Goal: Task Accomplishment & Management: Use online tool/utility

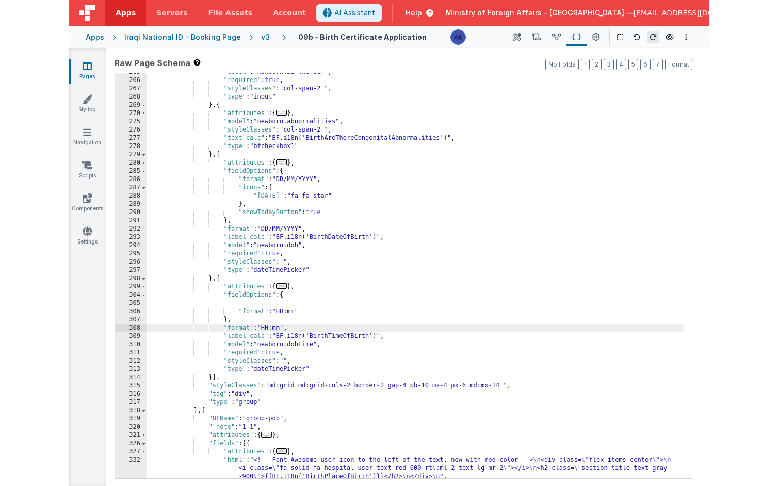
scroll to position [885, 0]
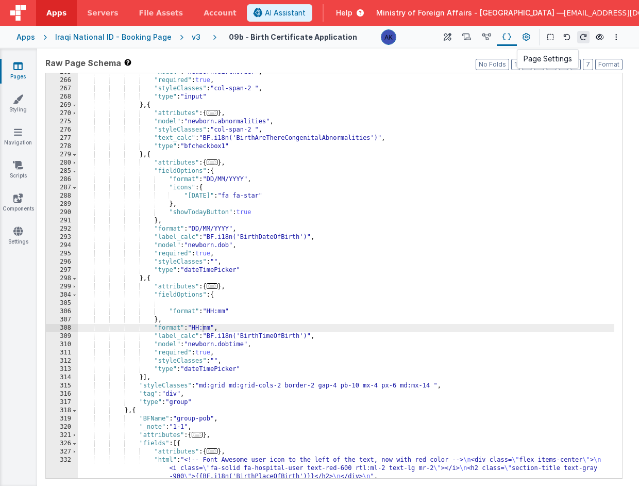
click at [525, 37] on icon at bounding box center [527, 37] width 8 height 11
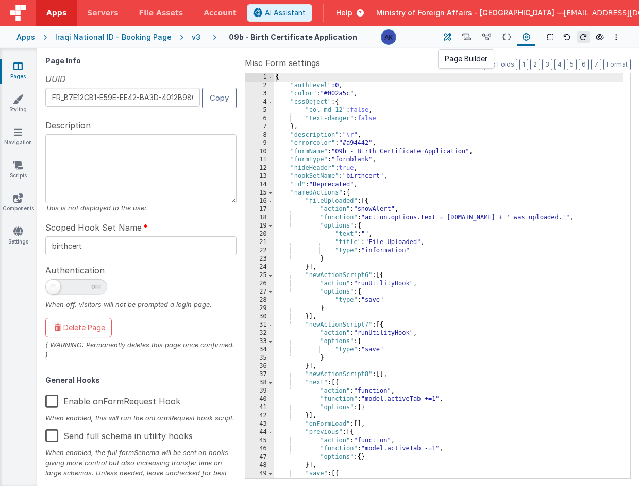
click at [449, 41] on icon at bounding box center [448, 37] width 8 height 11
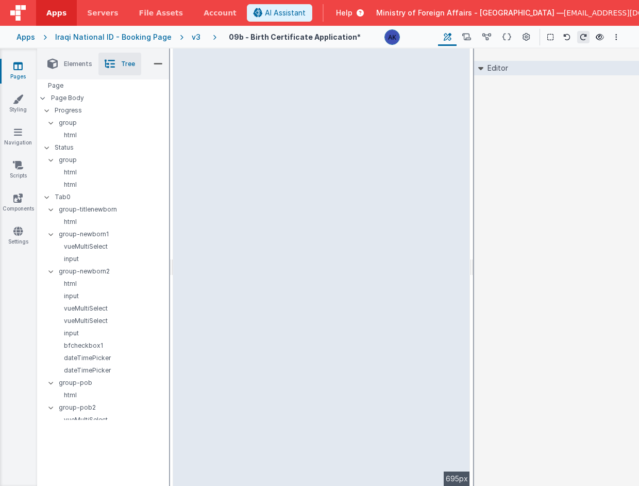
select select "next"
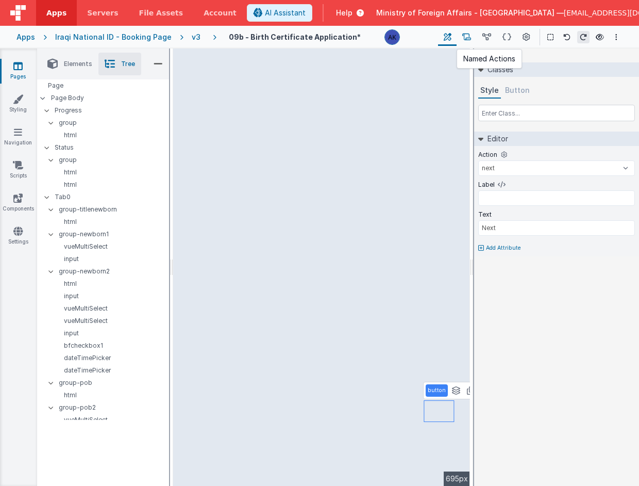
click at [471, 41] on icon at bounding box center [467, 37] width 9 height 11
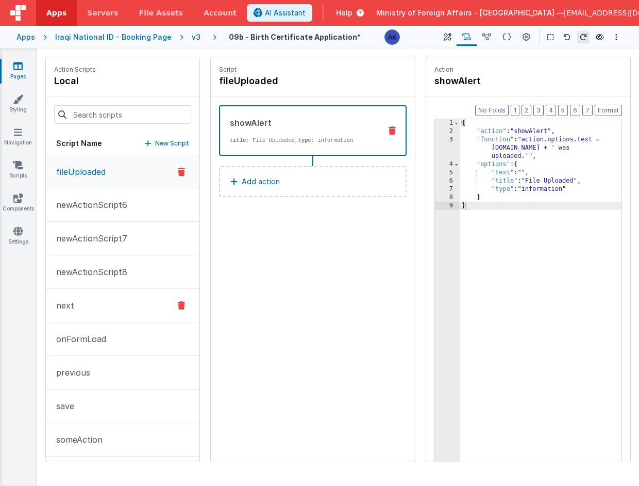
click at [138, 298] on button "next" at bounding box center [123, 306] width 154 height 34
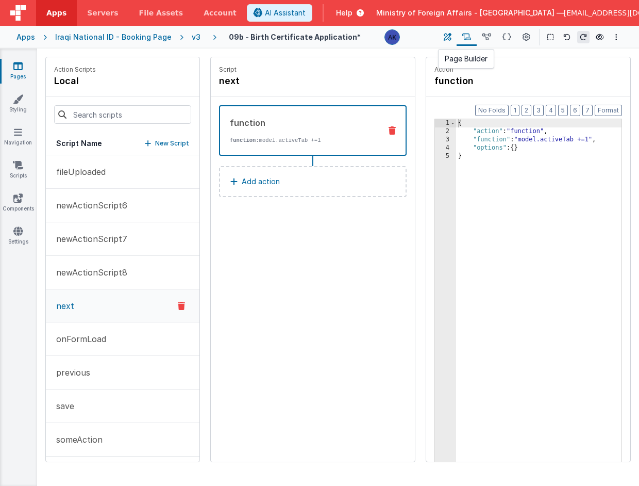
click at [451, 39] on icon at bounding box center [448, 37] width 8 height 11
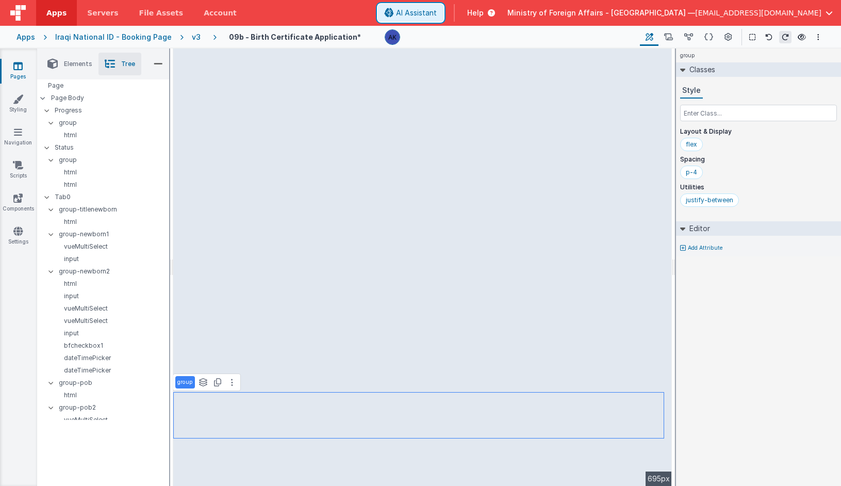
click at [437, 14] on span "AI Assistant" at bounding box center [416, 13] width 41 height 10
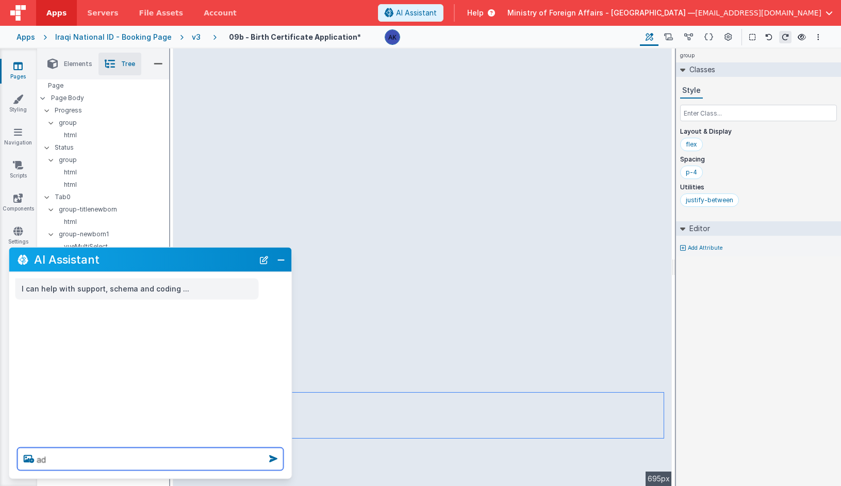
type textarea "a"
type textarea "add 2 more buttons Submit & Print and Save & Exit"
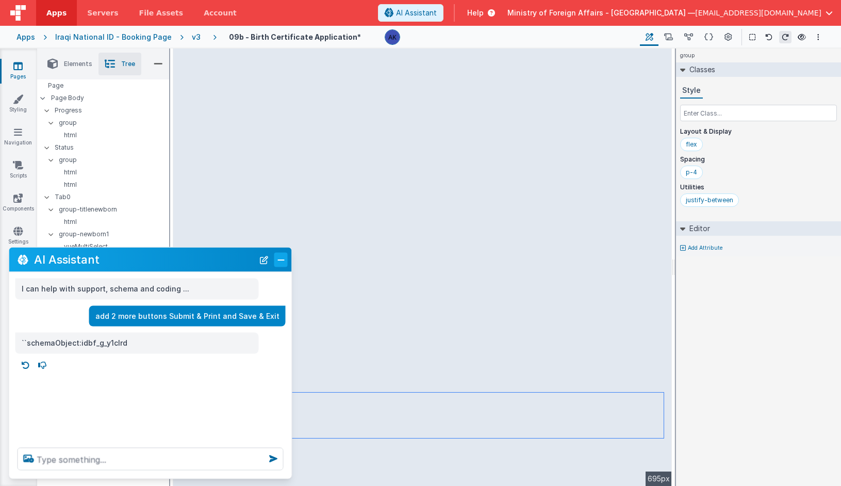
click at [282, 260] on button "Close" at bounding box center [280, 259] width 13 height 14
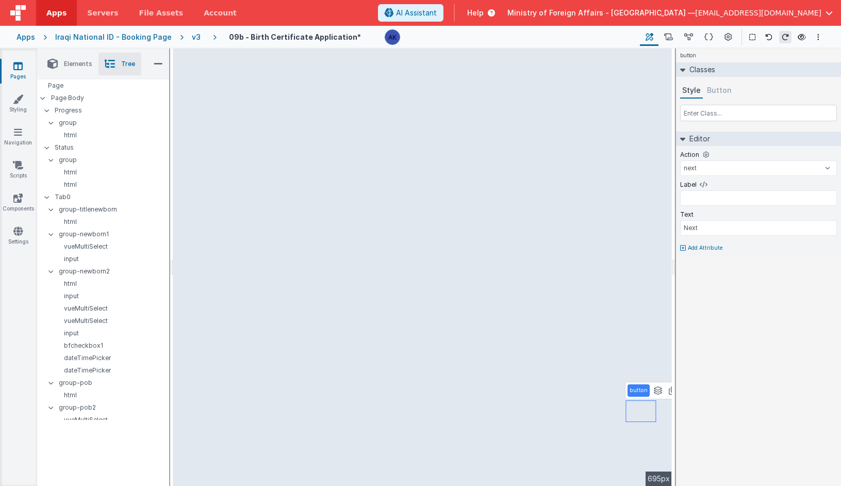
click at [639, 248] on icon at bounding box center [683, 248] width 6 height 6
click at [639, 243] on button at bounding box center [706, 244] width 9 height 9
click at [639, 34] on icon at bounding box center [668, 37] width 9 height 11
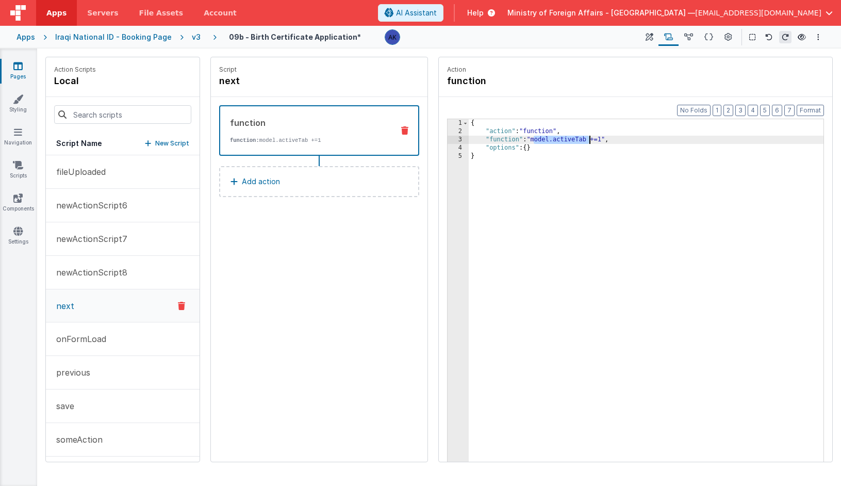
drag, startPoint x: 534, startPoint y: 142, endPoint x: 588, endPoint y: 139, distance: 54.2
click at [588, 139] on div "{ "action" : "function" , "function" : "model.activeTab +=1" , "options" : { } }" at bounding box center [646, 314] width 355 height 391
click at [639, 37] on icon at bounding box center [650, 37] width 8 height 11
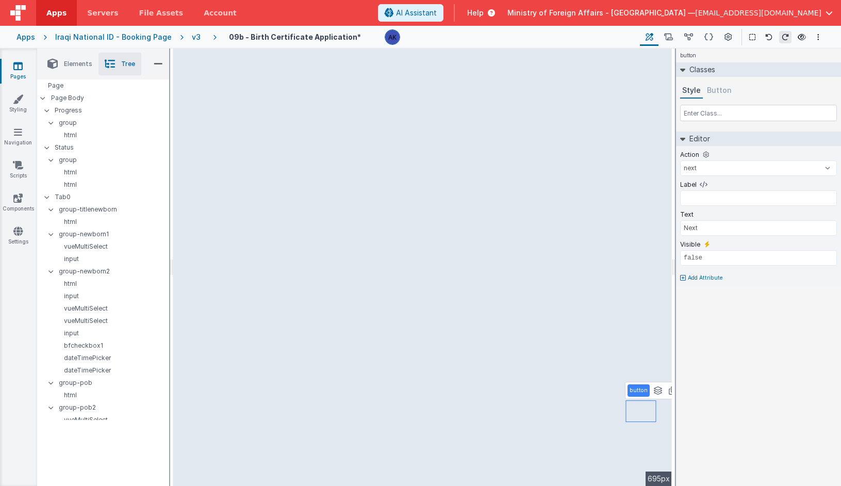
select select "previous"
type input "Previous"
click at [639, 248] on icon at bounding box center [683, 248] width 6 height 6
click at [639, 243] on icon at bounding box center [707, 244] width 6 height 8
click at [639, 257] on input "false" at bounding box center [758, 257] width 157 height 15
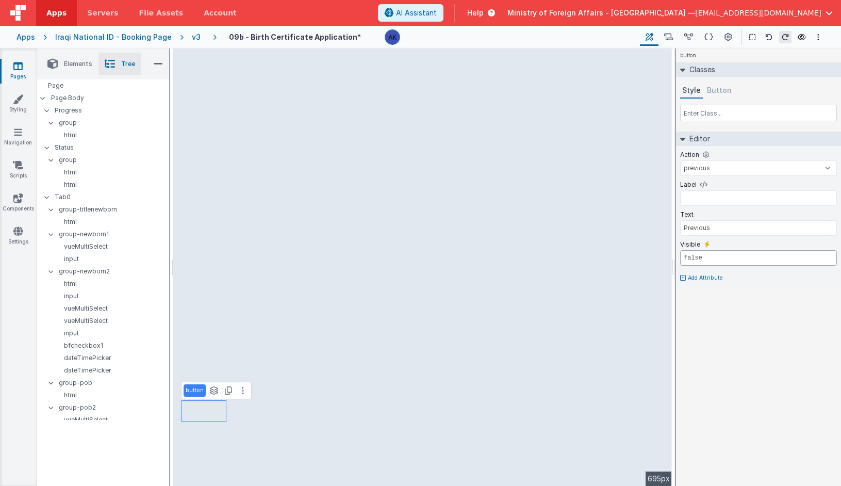
click at [639, 257] on input "false" at bounding box center [758, 257] width 157 height 15
type input "m"
paste input "model.activeTab"
type input "model.activeTab !== '0'"
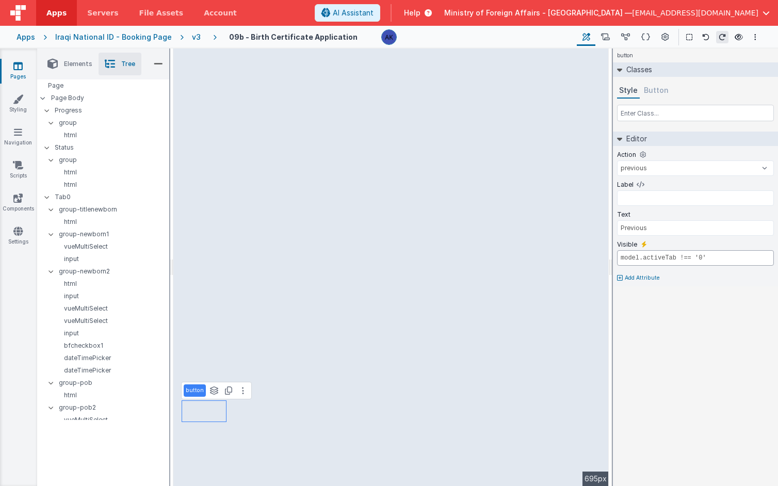
drag, startPoint x: 725, startPoint y: 256, endPoint x: 616, endPoint y: 251, distance: 108.4
click at [617, 251] on input "model.activeTab !== '0'" at bounding box center [695, 257] width 157 height 15
click at [373, 18] on span "AI Assistant" at bounding box center [353, 13] width 41 height 10
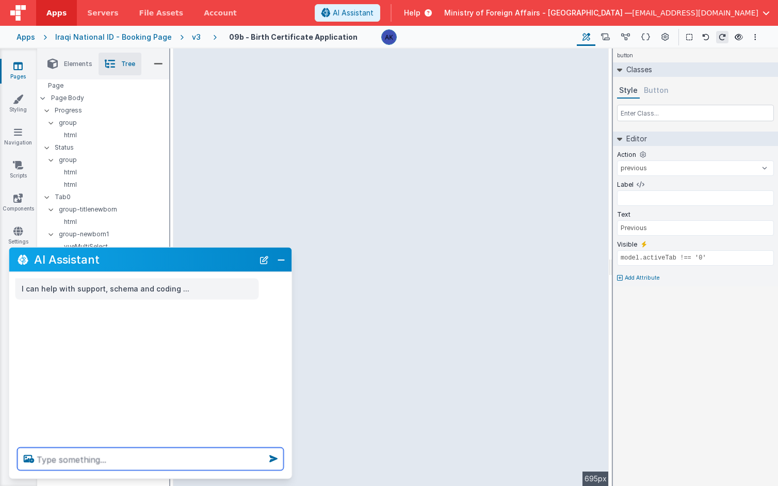
paste textarea "model.activeTab !== '0'"
type textarea "model.activeTab !== '0' make this equation to >=1"
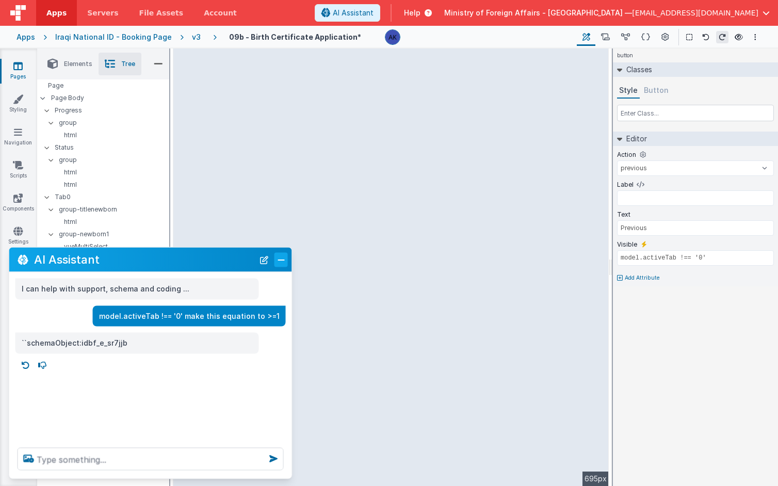
click at [285, 261] on button "Close" at bounding box center [280, 259] width 13 height 14
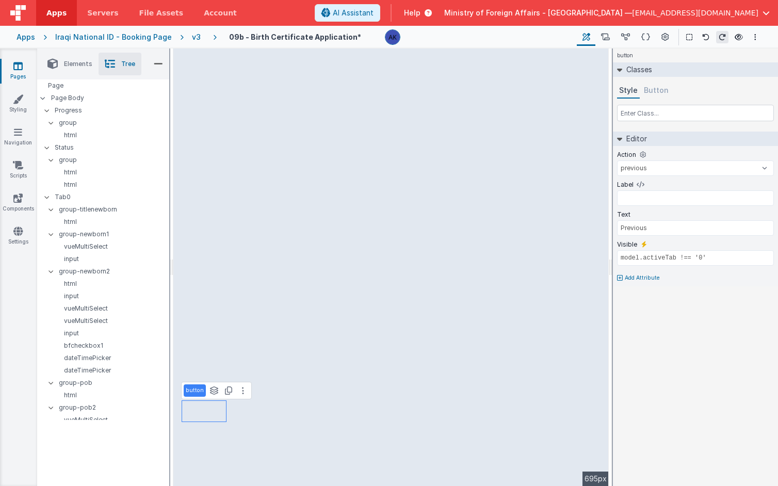
type input "model.activeTab >= 1"
click at [639, 259] on input "model.activeTab >= 1" at bounding box center [695, 257] width 157 height 15
drag, startPoint x: 680, startPoint y: 257, endPoint x: 631, endPoint y: 255, distance: 49.0
click at [631, 255] on input "model.activeTab >= 1" at bounding box center [695, 257] width 157 height 15
click at [628, 255] on input "model.activeTab >= 1" at bounding box center [695, 257] width 157 height 15
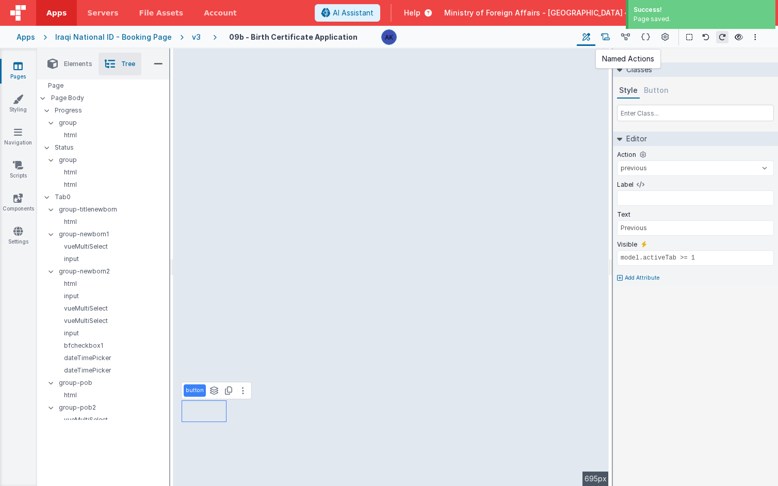
click at [603, 38] on icon at bounding box center [605, 37] width 9 height 11
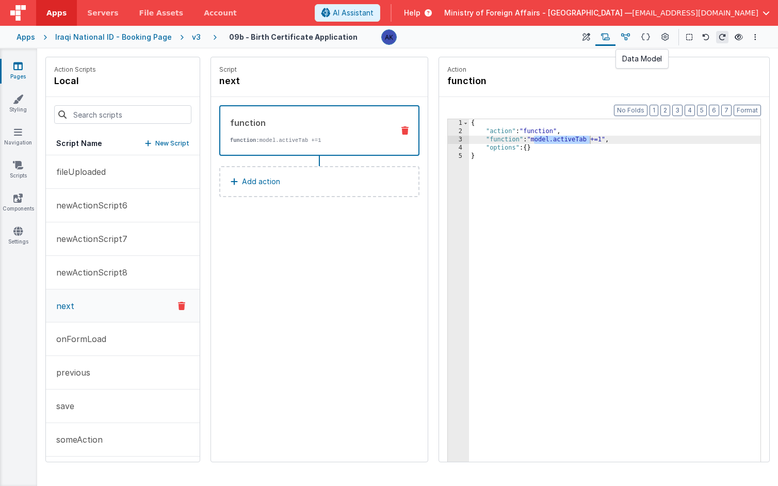
click at [632, 37] on button at bounding box center [625, 37] width 20 height 18
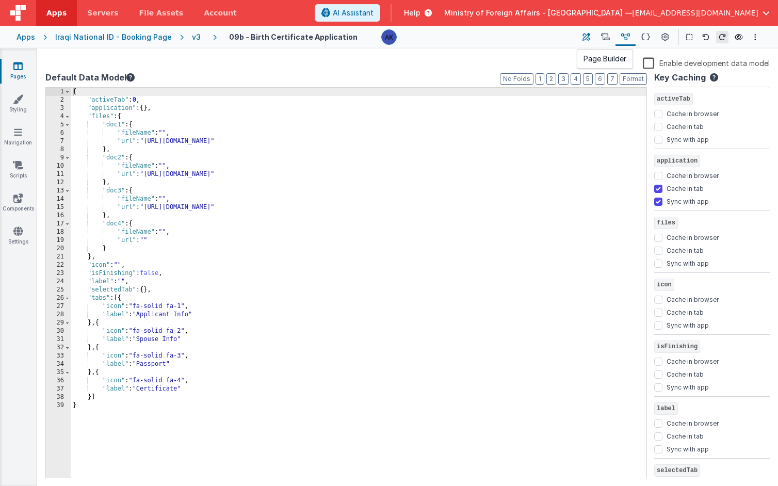
click at [585, 38] on icon at bounding box center [586, 37] width 8 height 11
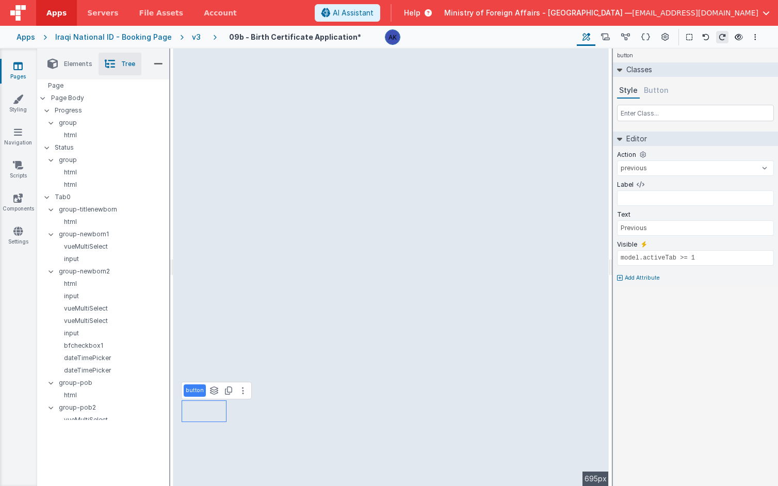
select select
type input "Submit & Print"
select select "previous"
type input "Previous"
select select "save"
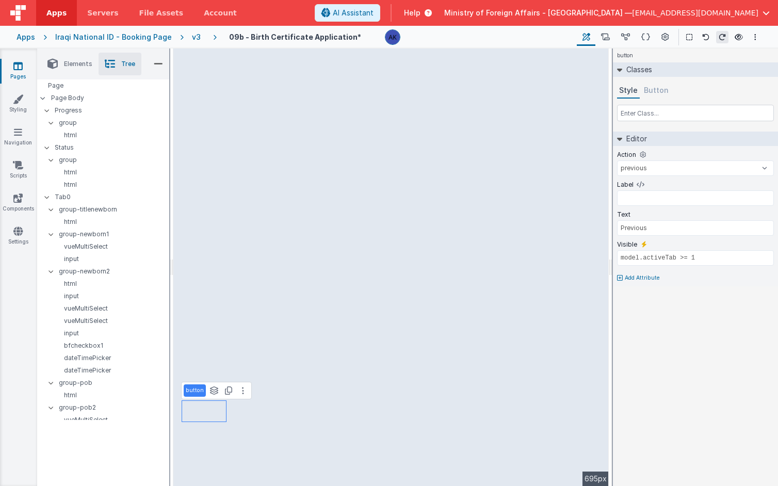
type input "Save & Exit"
click at [621, 249] on icon at bounding box center [620, 248] width 6 height 6
click at [639, 229] on input "Save & Exit" at bounding box center [695, 227] width 157 height 15
drag, startPoint x: 662, startPoint y: 228, endPoint x: 611, endPoint y: 227, distance: 50.6
click at [611, 227] on div "Elements Tree + / Layout Forms Text Buttons HTML Media Gateways Components Deve…" at bounding box center [407, 266] width 741 height 437
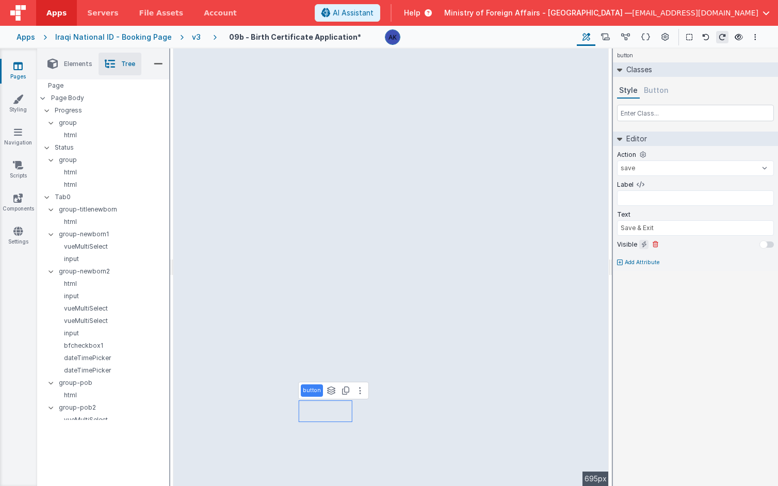
click at [639, 246] on icon at bounding box center [644, 244] width 6 height 8
click at [639, 253] on input "false" at bounding box center [695, 257] width 157 height 15
click at [639, 254] on input "false" at bounding box center [695, 257] width 157 height 15
paste input "model.activeTab >= 1"
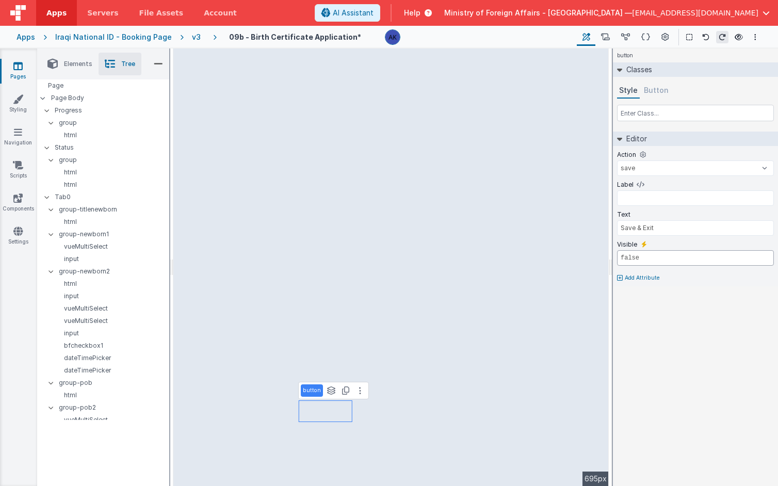
type input "model.activeTab >= 1"
select select
type input "Submit & Print"
click at [639, 230] on input "Submit & Print" at bounding box center [695, 227] width 157 height 15
click at [621, 246] on icon at bounding box center [620, 248] width 6 height 6
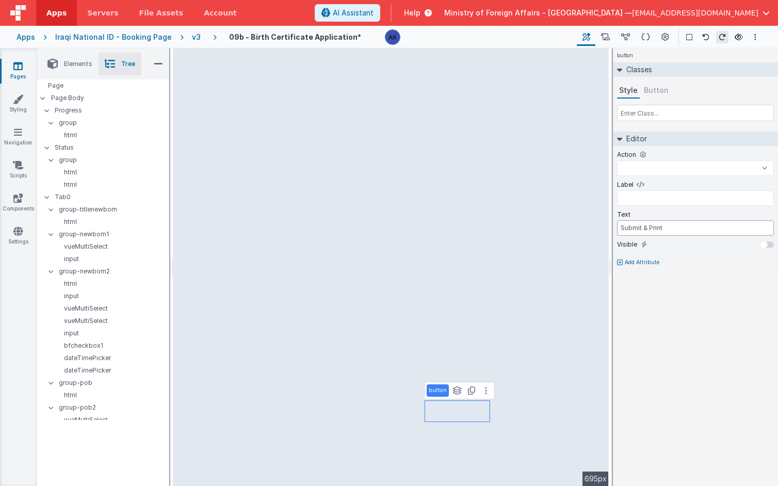
click at [639, 227] on input "Submit & Print" at bounding box center [695, 227] width 157 height 15
drag, startPoint x: 676, startPoint y: 227, endPoint x: 614, endPoint y: 226, distance: 61.9
click at [614, 226] on div "Action fileUploaded newActionScript6 newActionScript7 newActionScript8 next onF…" at bounding box center [695, 208] width 165 height 125
click at [639, 245] on button at bounding box center [643, 244] width 9 height 9
click at [639, 261] on input "false" at bounding box center [695, 257] width 157 height 15
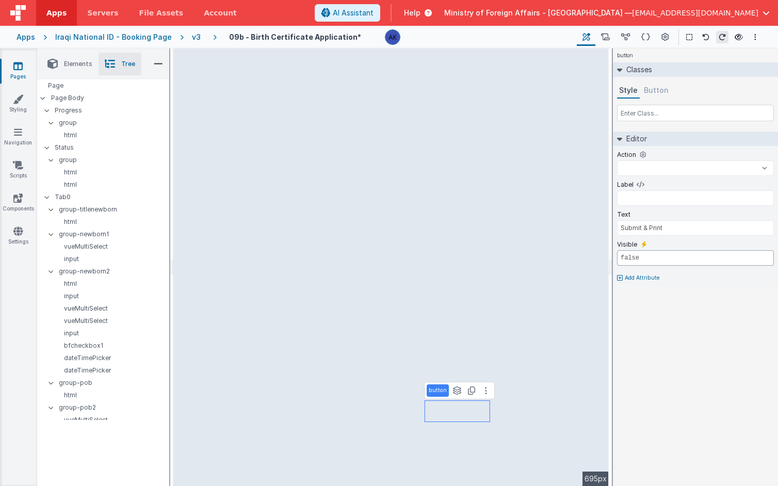
select select
paste input "model.activeTab >= 1"
type input "model.activeTab >= 1"
click at [639, 261] on input "model.activeTab >= 1" at bounding box center [695, 257] width 157 height 15
select select
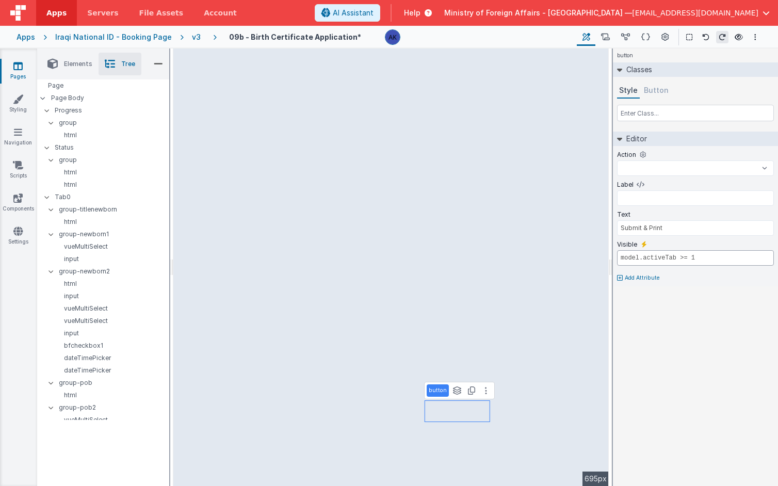
type input "model.activeTab = 1"
select select
type input "model.activeTab === 1"
select select
type input "model.activeTab ==="
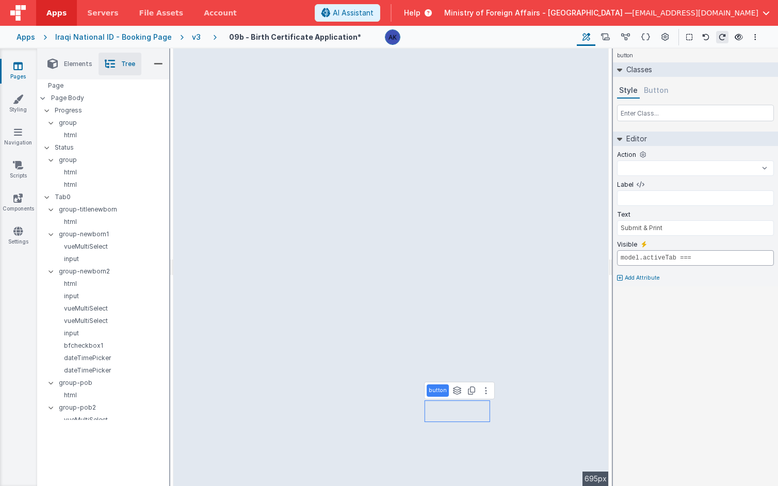
select select
type input "model.activeTab === 3"
select select
type input "model.activeTab === 3"
select select "next"
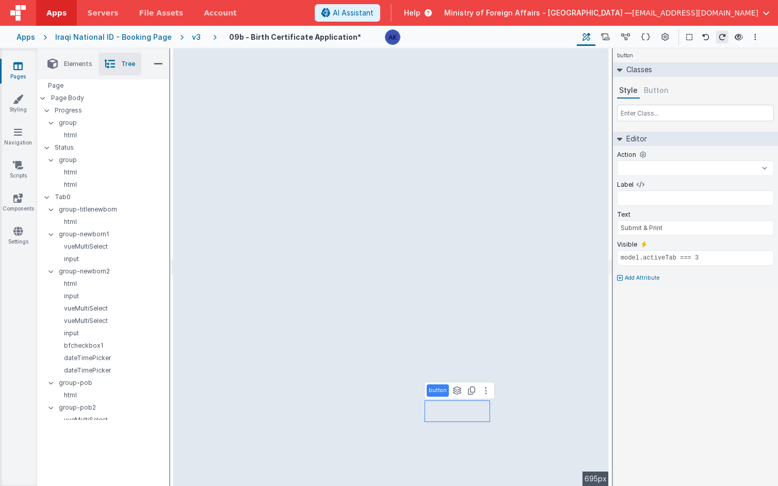
type input "Next"
click at [617, 277] on icon at bounding box center [620, 278] width 6 height 6
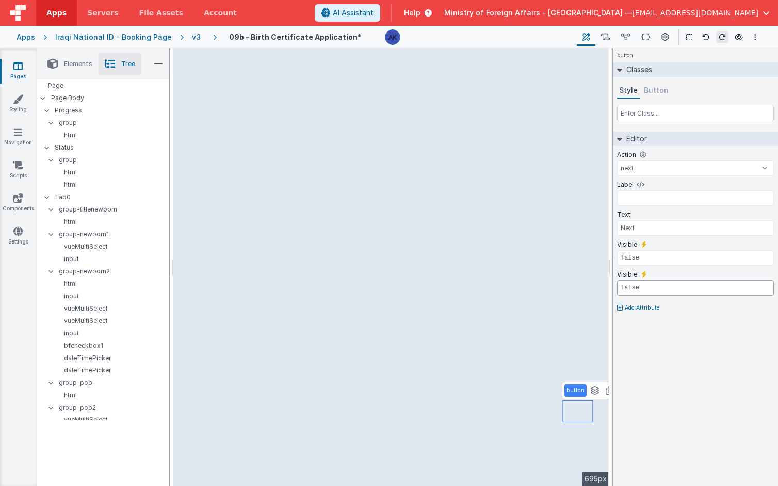
click at [639, 287] on input "false" at bounding box center [695, 287] width 157 height 15
click at [639, 273] on icon at bounding box center [655, 274] width 6 height 6
click at [639, 258] on input "false" at bounding box center [695, 257] width 157 height 15
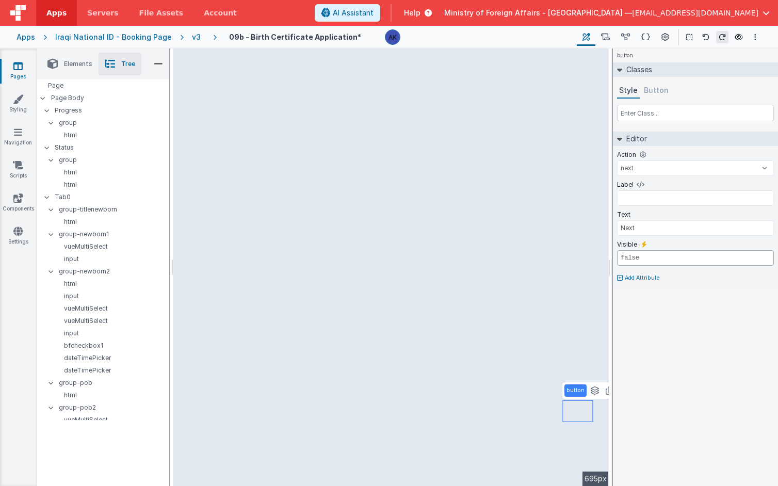
paste input "model.activeTab >= 1"
click at [639, 259] on input "model.activeTab >= 1" at bounding box center [695, 257] width 157 height 15
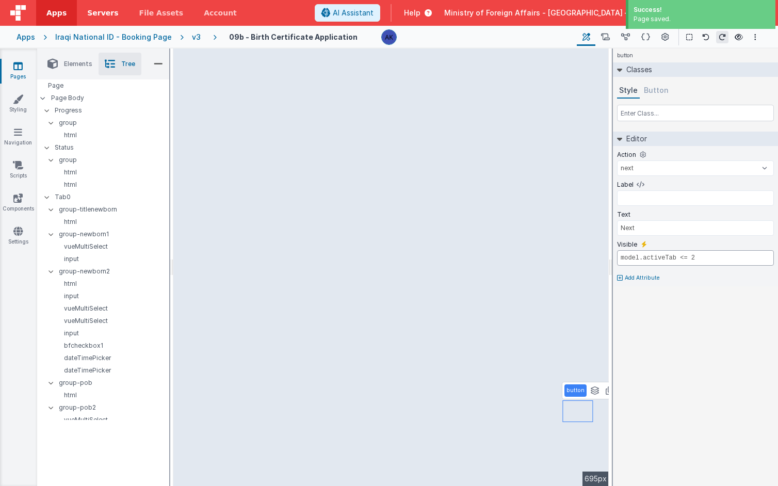
type input "model.activeTab <= 2"
select select "save"
type input "Save & Exit"
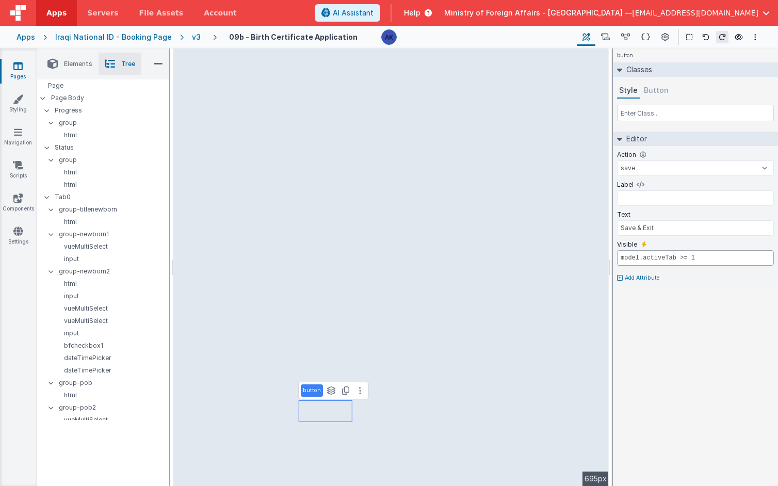
click at [639, 258] on input "model.activeTab >= 1" at bounding box center [695, 257] width 157 height 15
paste input "&& model.activeTab <= 2"
type input "model.activeTab >= 0 && model.activeTab <= 2"
select select "previous"
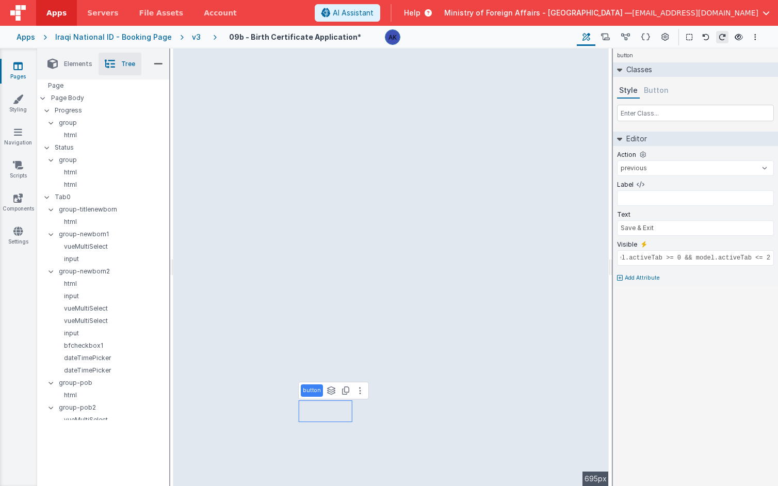
type input "Previous"
type input "model.activeTab >= 1"
click at [639, 259] on input "model.activeTab >= 1" at bounding box center [695, 257] width 157 height 15
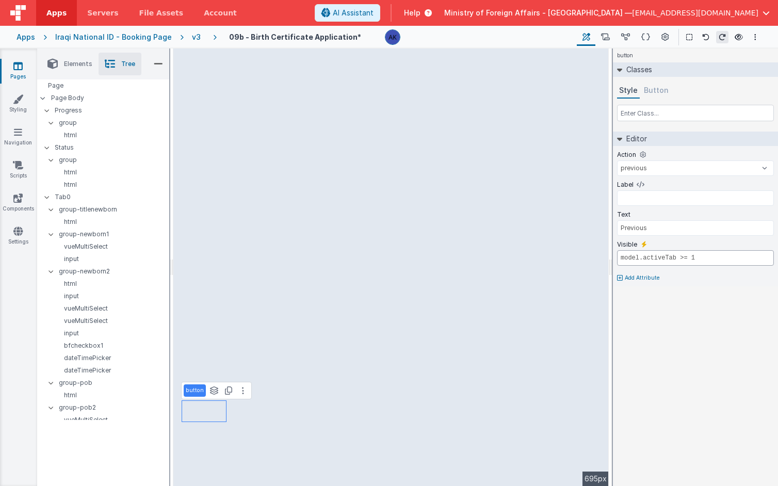
click at [639, 259] on input "model.activeTab >= 1" at bounding box center [695, 257] width 157 height 15
click at [619, 280] on icon at bounding box center [620, 278] width 6 height 6
type input "disabled_calc"
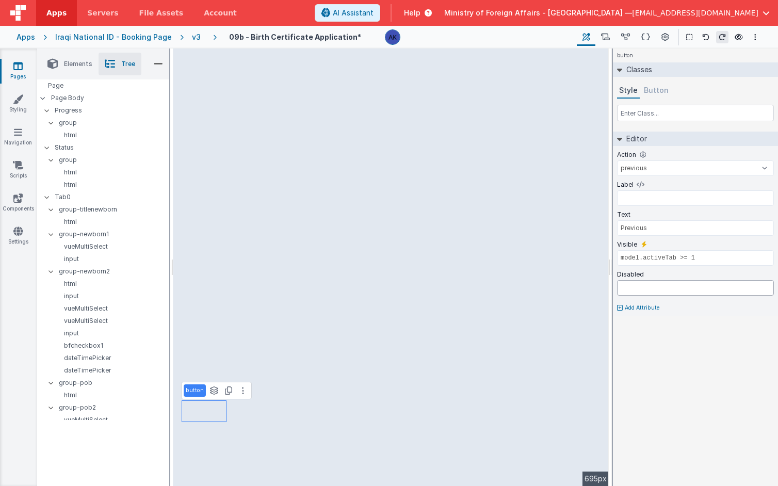
click at [639, 283] on input "text" at bounding box center [695, 287] width 157 height 15
paste input "model.activeTab >= 1"
type input "model.activeTab >= 1"
click at [639, 246] on icon at bounding box center [655, 244] width 6 height 6
